Goal: Transaction & Acquisition: Download file/media

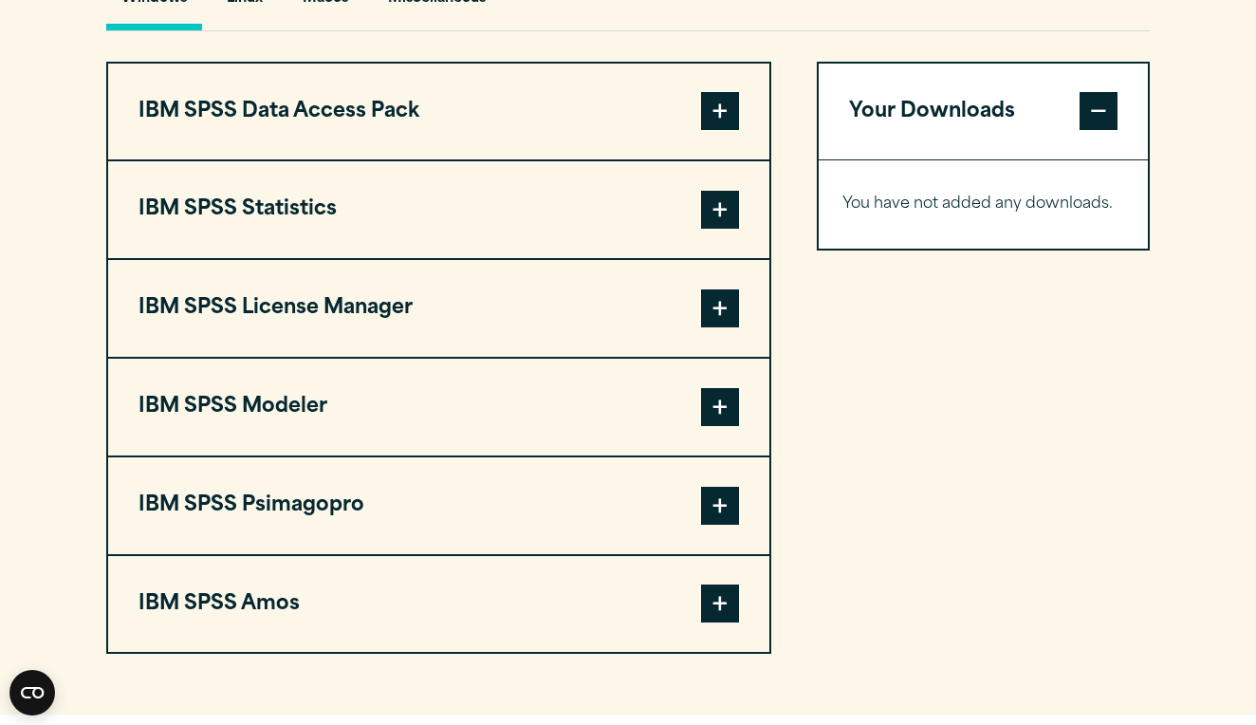
scroll to position [1464, 0]
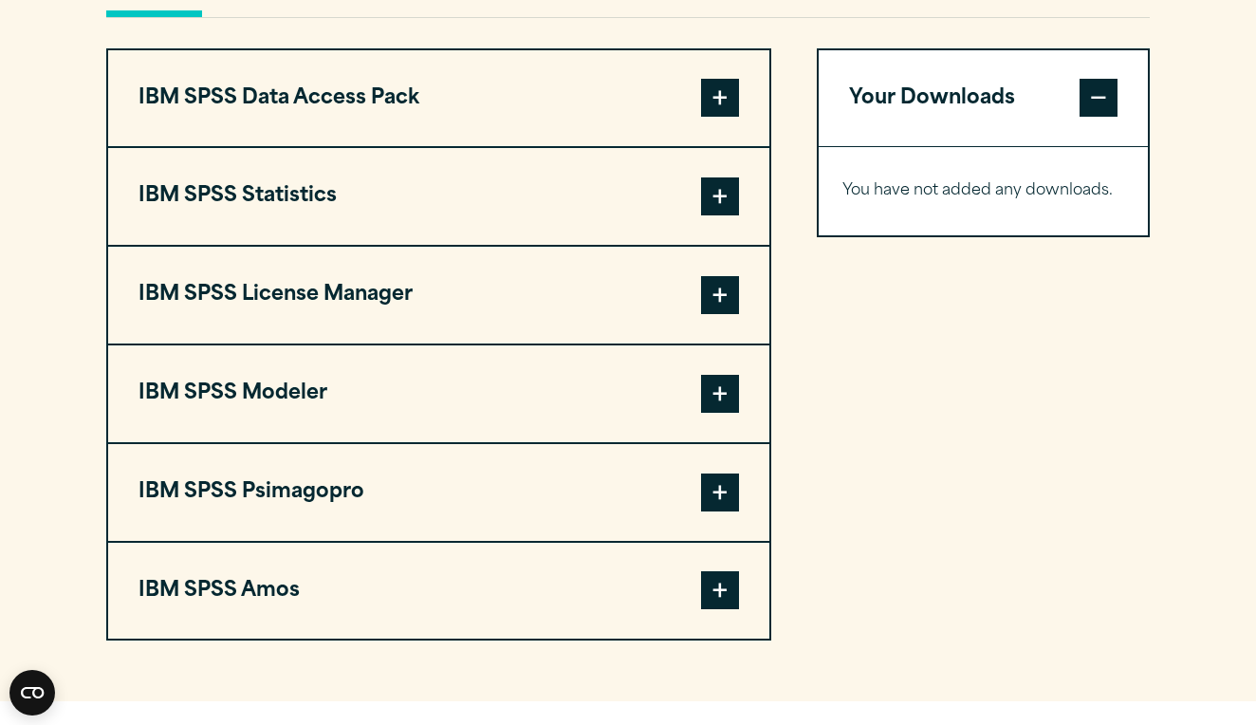
click at [713, 215] on span at bounding box center [720, 196] width 38 height 38
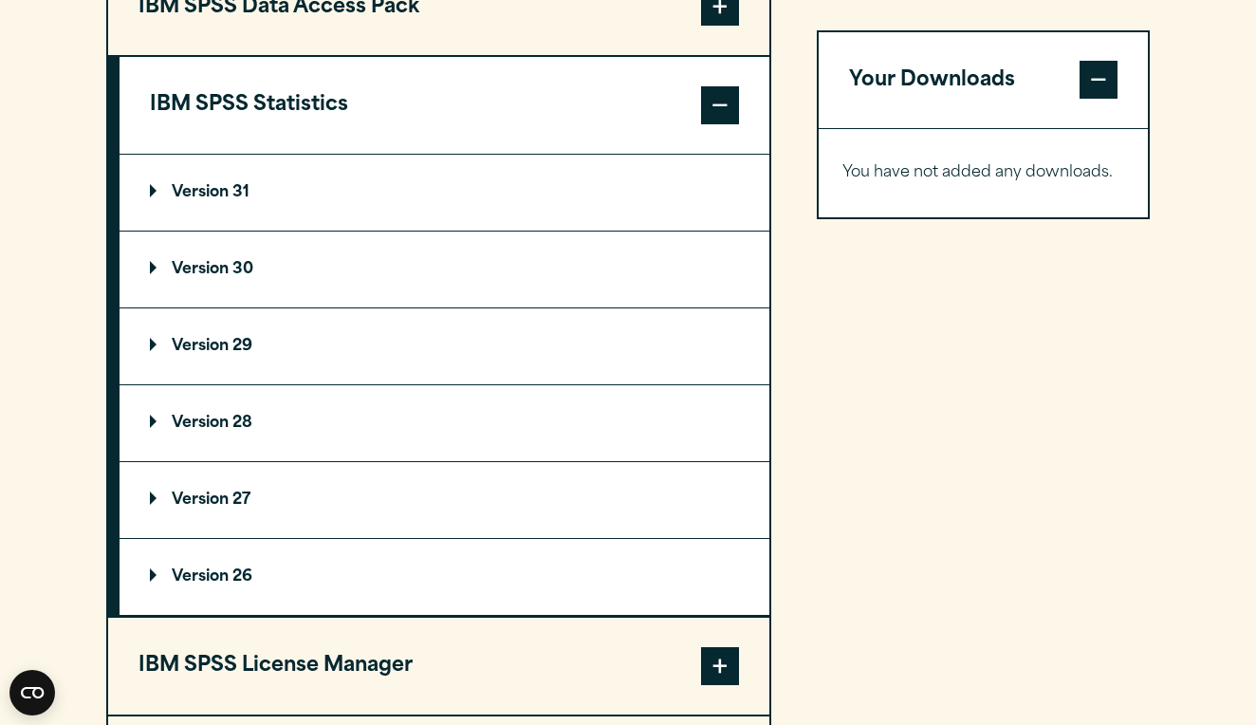
scroll to position [1554, 0]
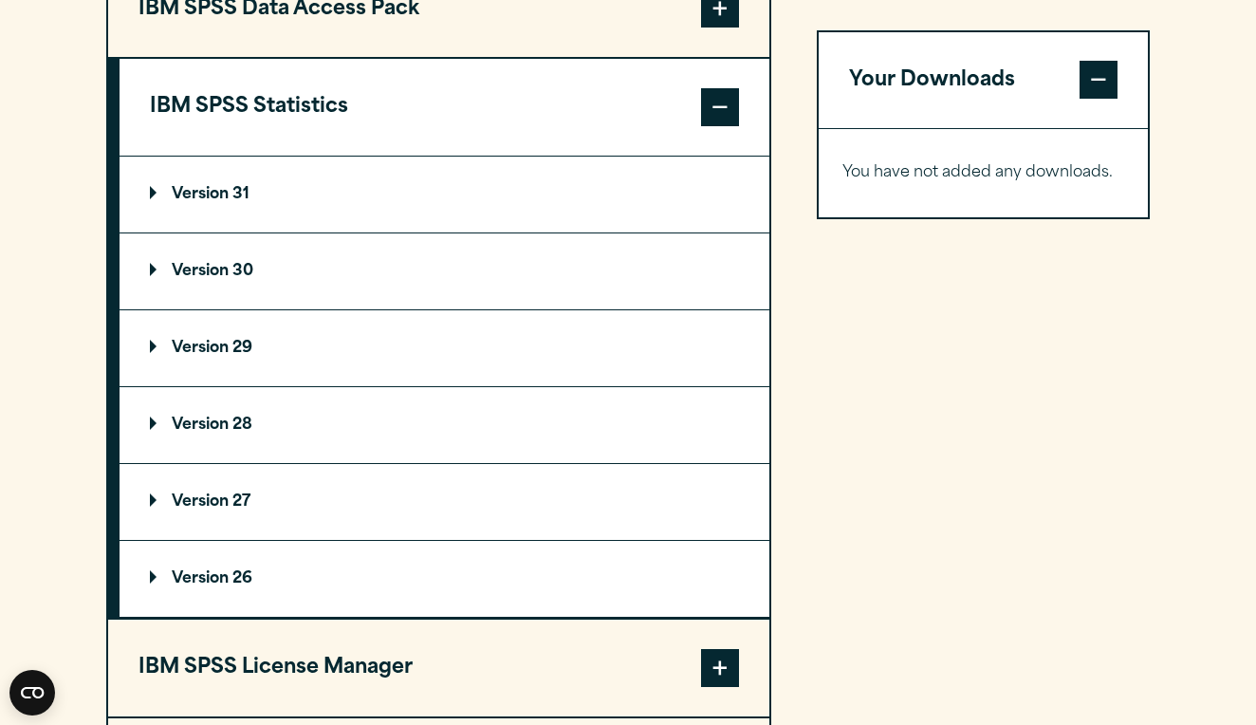
click at [298, 232] on summary "Version 31" at bounding box center [445, 195] width 650 height 76
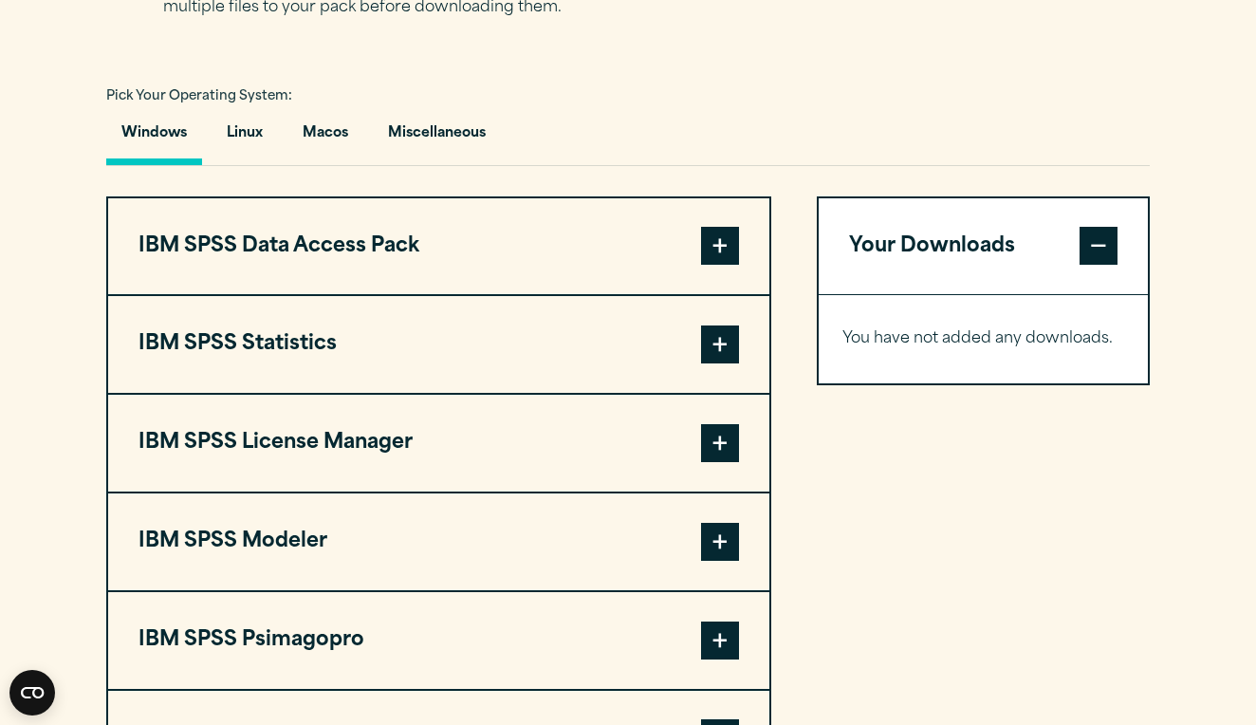
scroll to position [1379, 0]
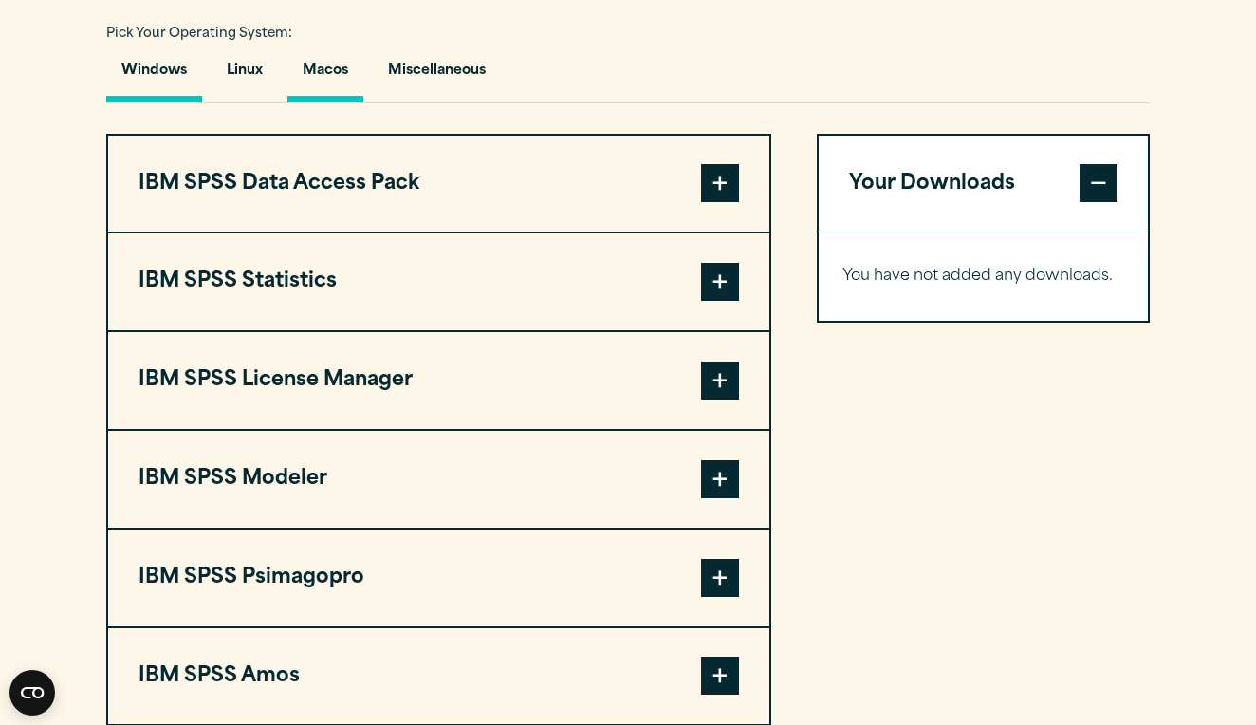
click at [328, 102] on button "Macos" at bounding box center [325, 75] width 76 height 54
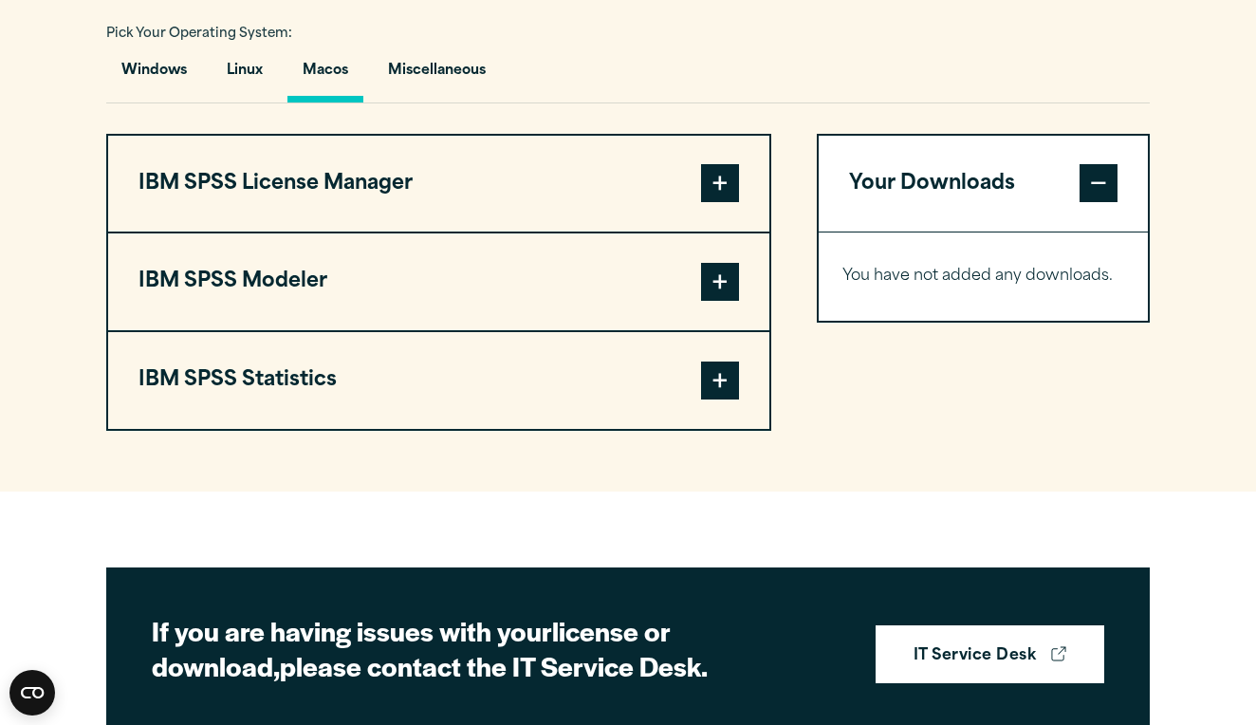
click at [323, 420] on button "IBM SPSS Statistics" at bounding box center [438, 380] width 661 height 97
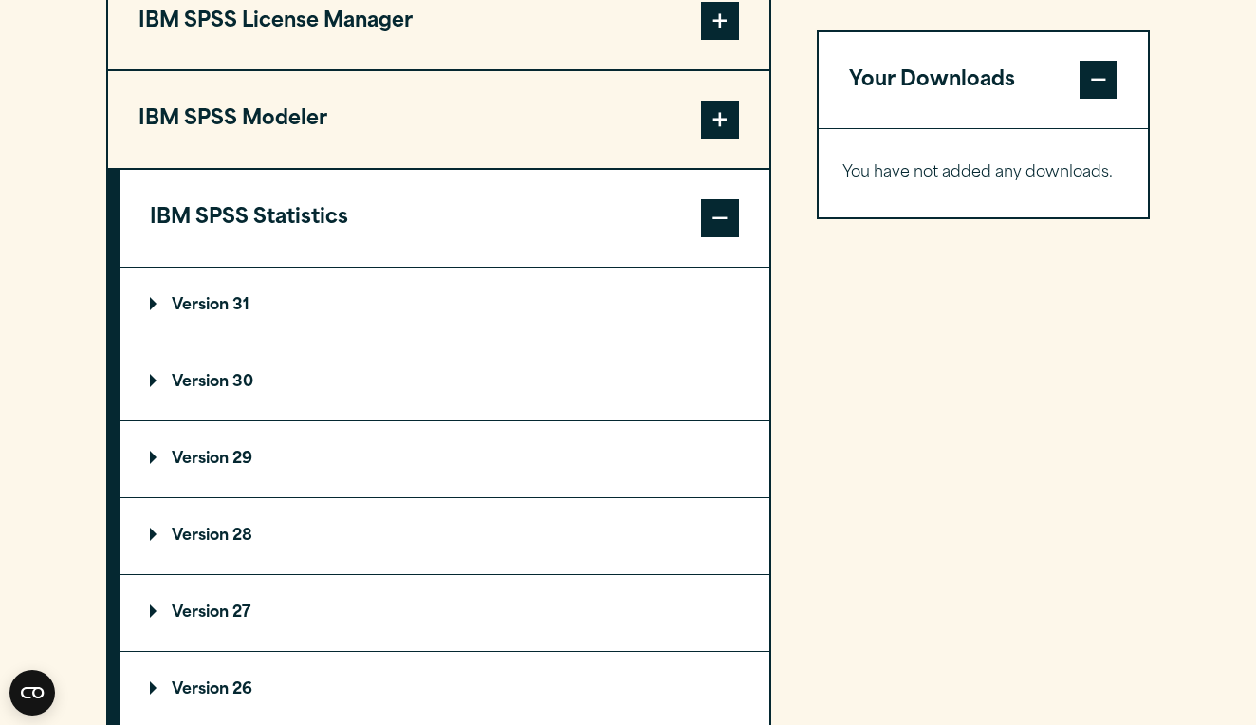
click at [249, 313] on p "Version 31" at bounding box center [200, 305] width 100 height 15
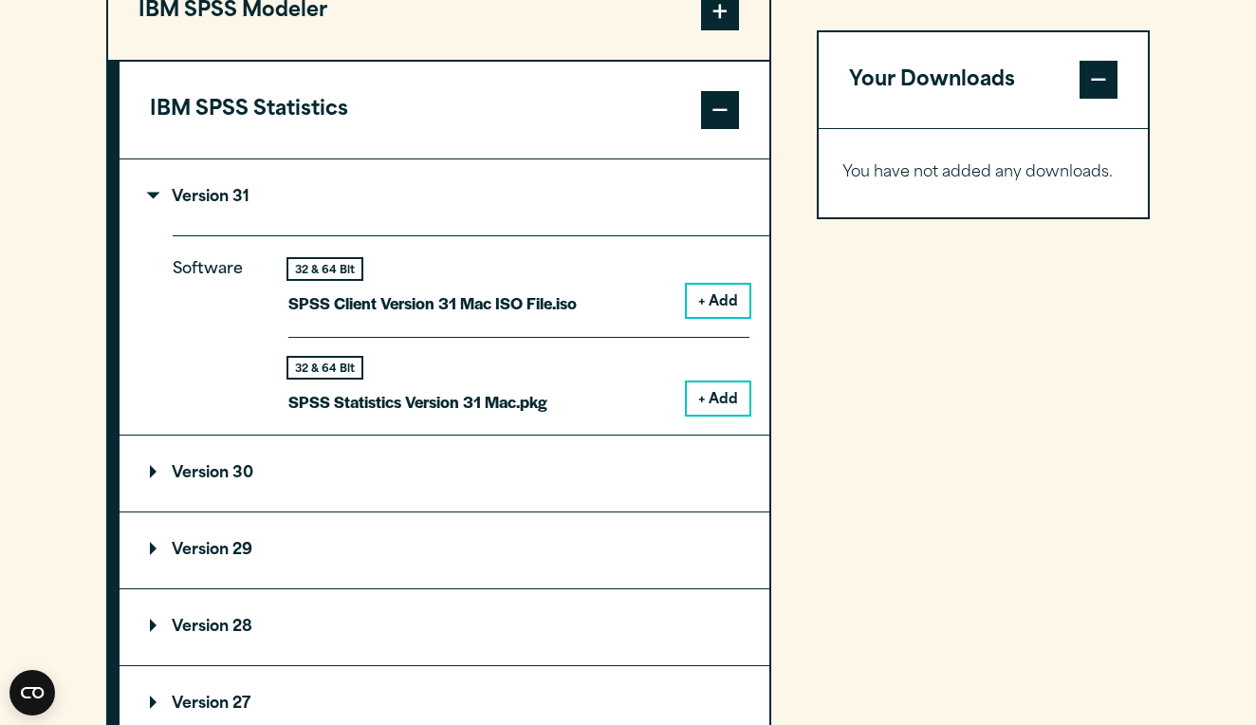
scroll to position [1664, 0]
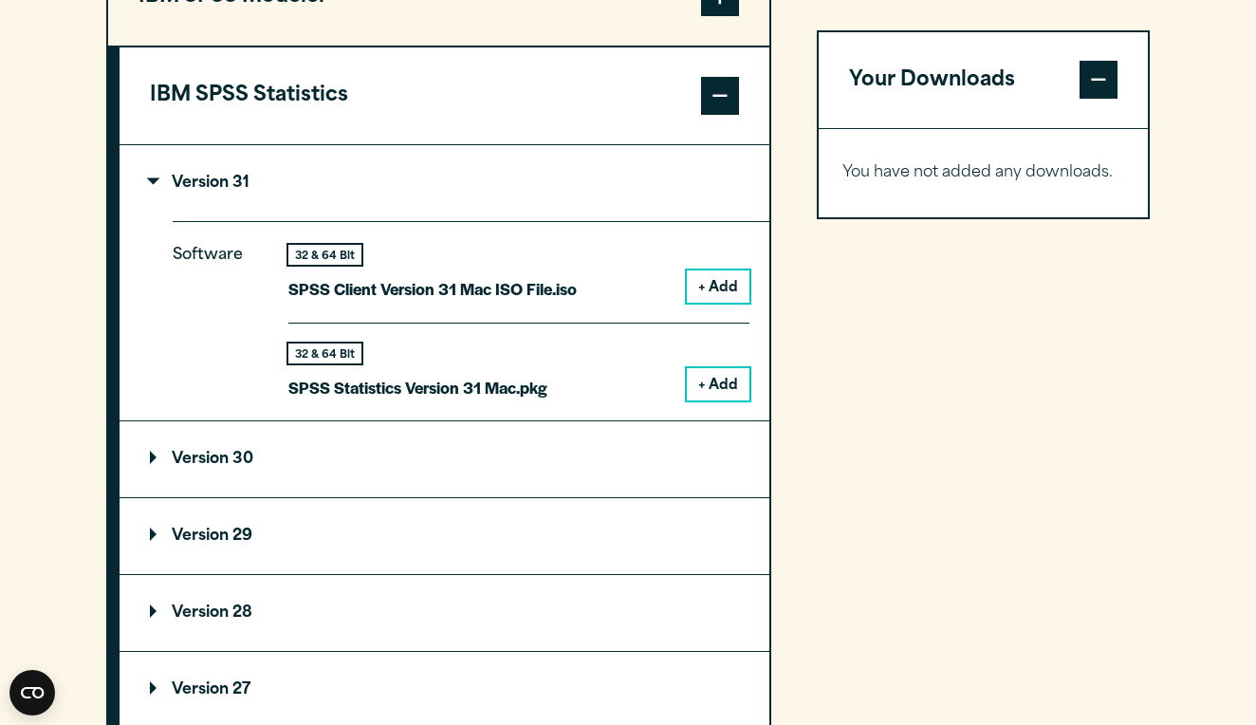
click at [716, 400] on button "+ Add" at bounding box center [718, 384] width 63 height 32
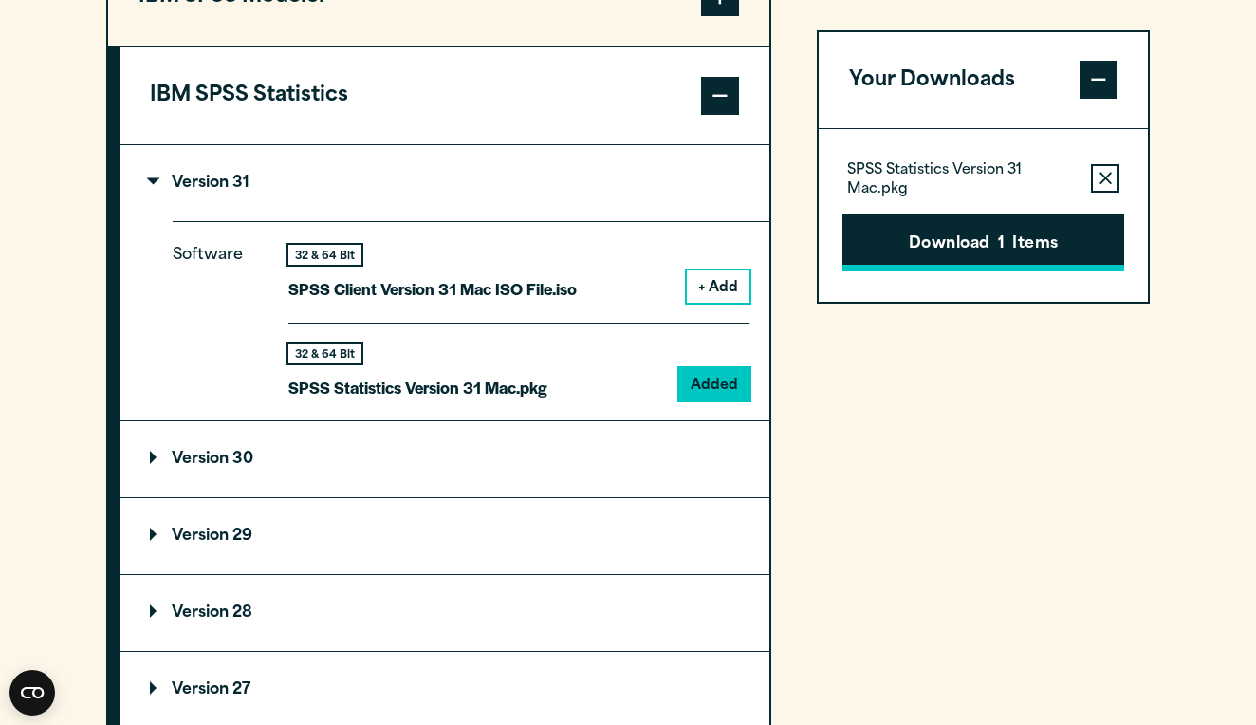
click at [950, 246] on button "Download 1 Items" at bounding box center [983, 242] width 282 height 59
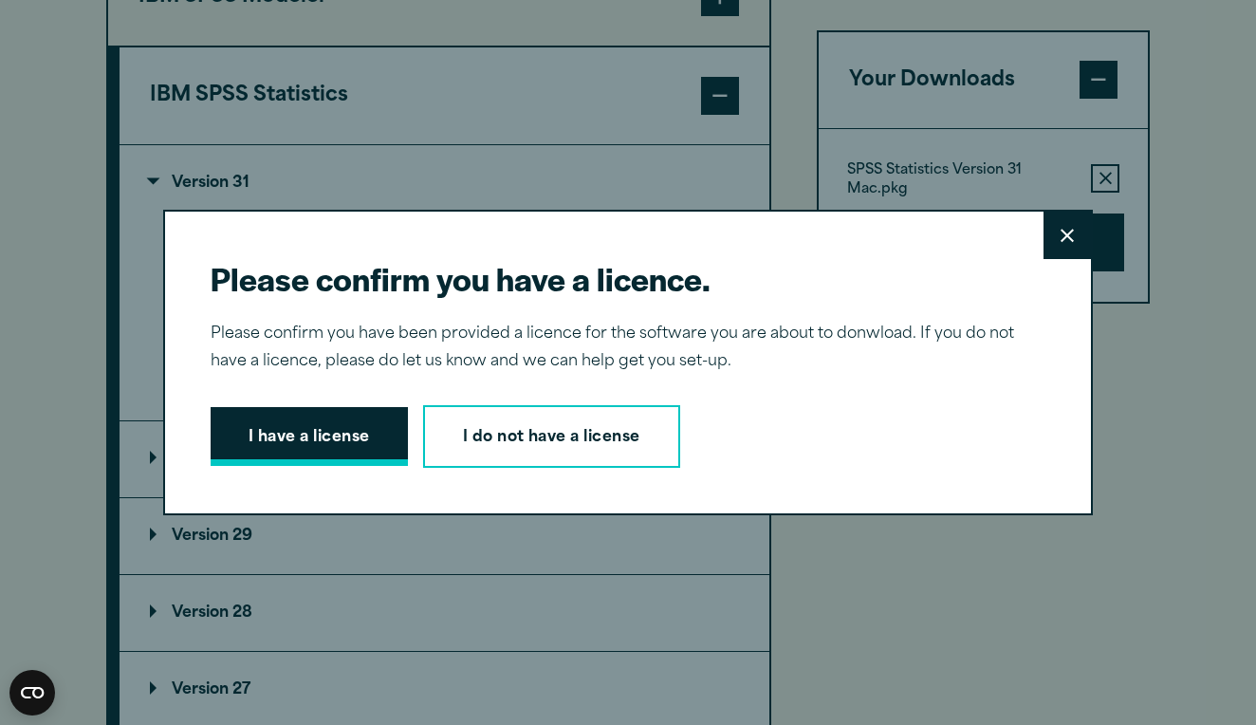
click at [341, 452] on button "I have a license" at bounding box center [309, 436] width 197 height 59
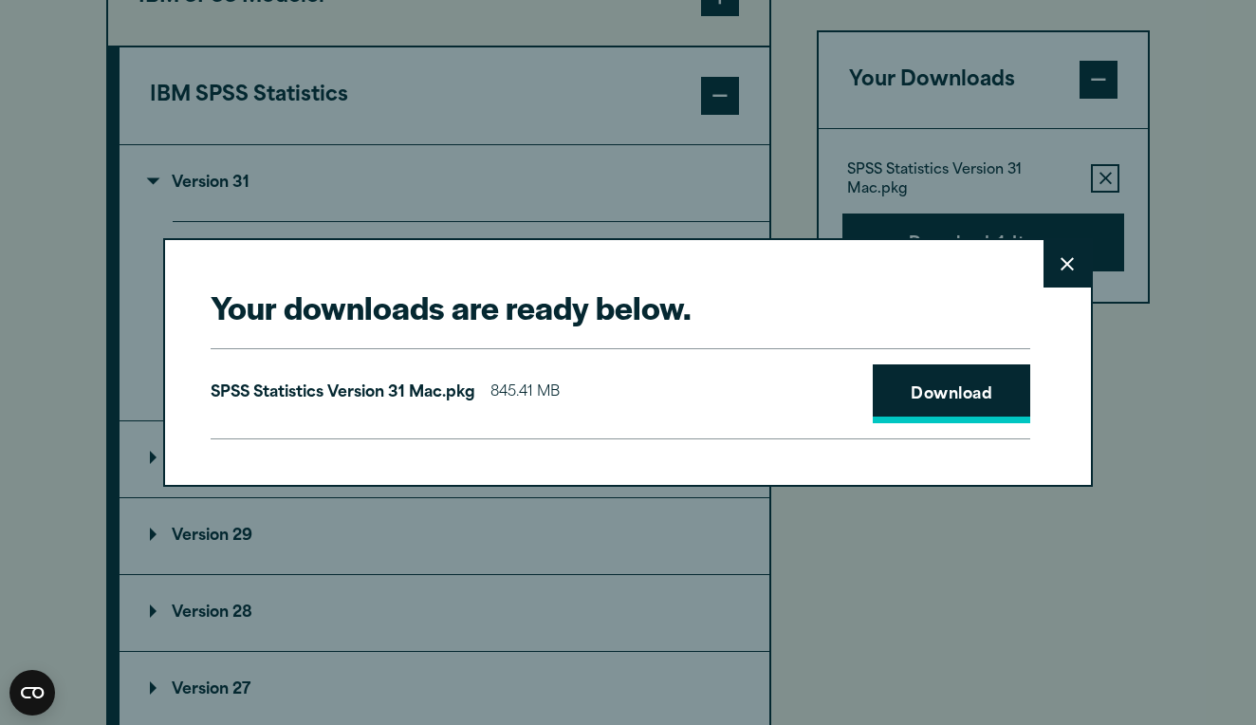
click at [930, 402] on link "Download" at bounding box center [951, 393] width 157 height 59
